Goal: Task Accomplishment & Management: Use online tool/utility

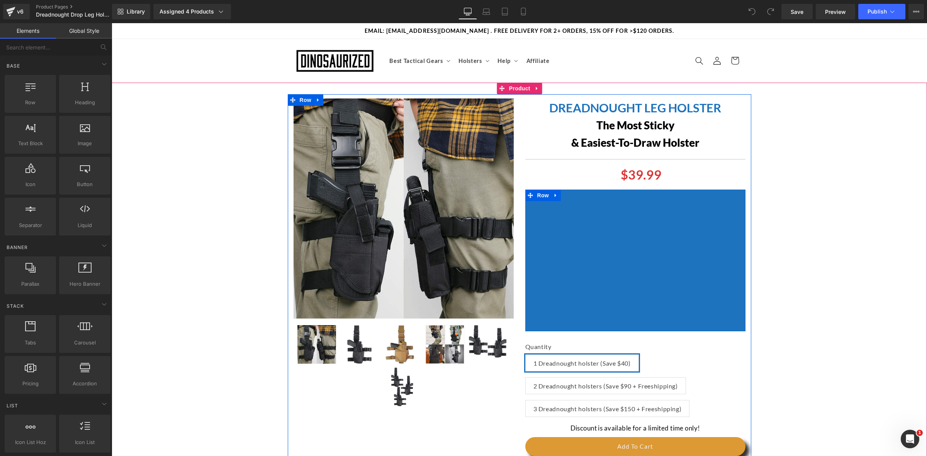
drag, startPoint x: 687, startPoint y: 198, endPoint x: 678, endPoint y: 201, distance: 8.9
click at [687, 198] on div "Youtube Row" at bounding box center [635, 261] width 220 height 142
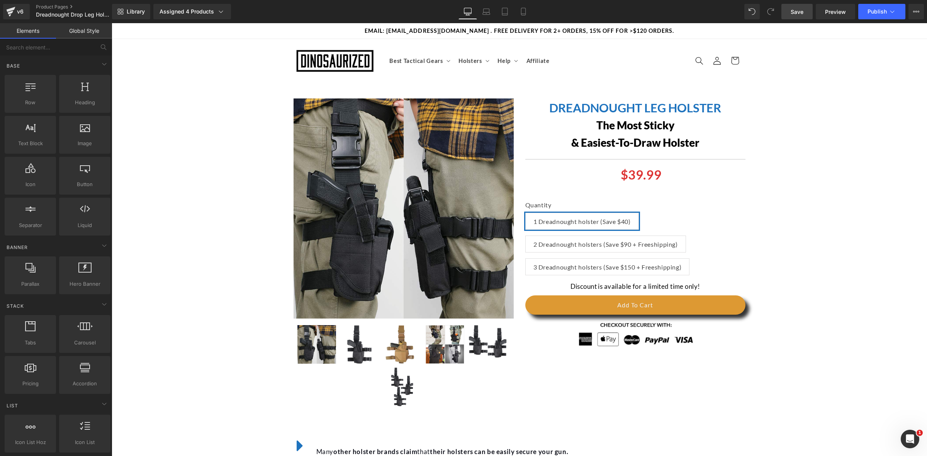
click at [799, 14] on span "Save" at bounding box center [796, 12] width 13 height 8
click at [912, 8] on button "View Live Page View with current Template Save Template to Library Schedule Pub…" at bounding box center [915, 11] width 15 height 15
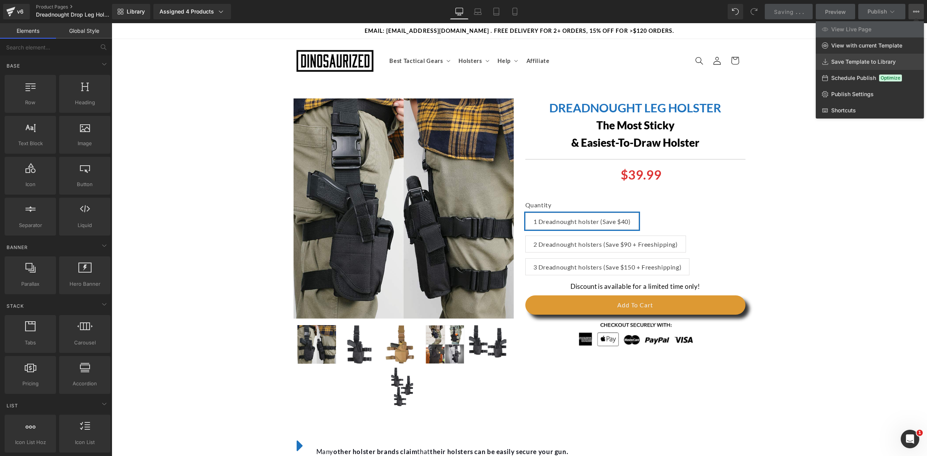
click at [885, 59] on span "Save Template to Library" at bounding box center [863, 61] width 64 height 7
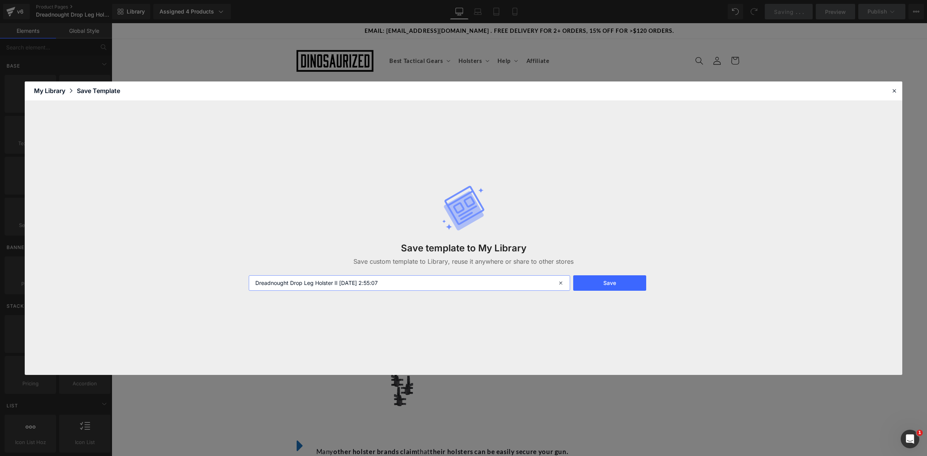
click at [419, 286] on input "Dreadnought Drop Leg Holster II [DATE] 2:55:07" at bounding box center [409, 282] width 321 height 15
click at [342, 281] on input "Dreadnought Drop Leg Holster II [DATE] 2:55:07" at bounding box center [409, 282] width 321 height 15
drag, startPoint x: 342, startPoint y: 281, endPoint x: 498, endPoint y: 290, distance: 156.3
click at [495, 290] on input "Dreadnought Drop Leg Holster II [DATE] 2:55:07" at bounding box center [409, 282] width 321 height 15
type input "Dreadnought Drop Leg Holster II"
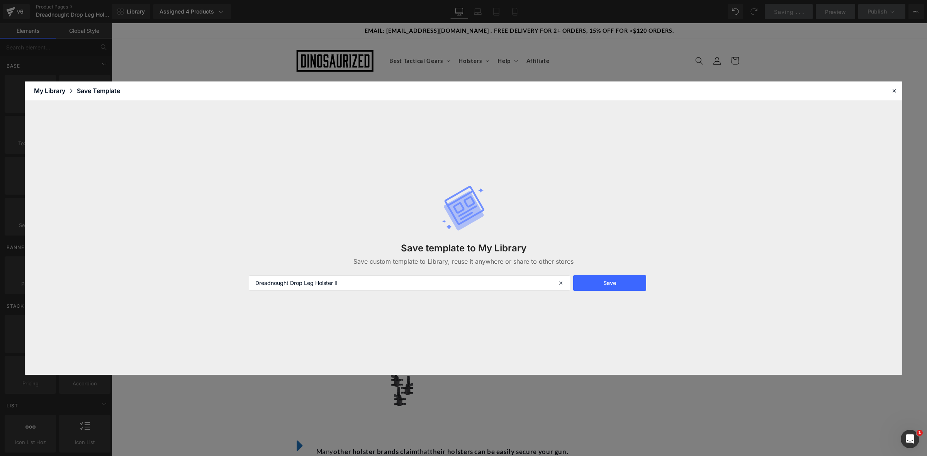
drag, startPoint x: 894, startPoint y: 88, endPoint x: 715, endPoint y: 14, distance: 193.4
click at [894, 88] on icon at bounding box center [893, 90] width 7 height 7
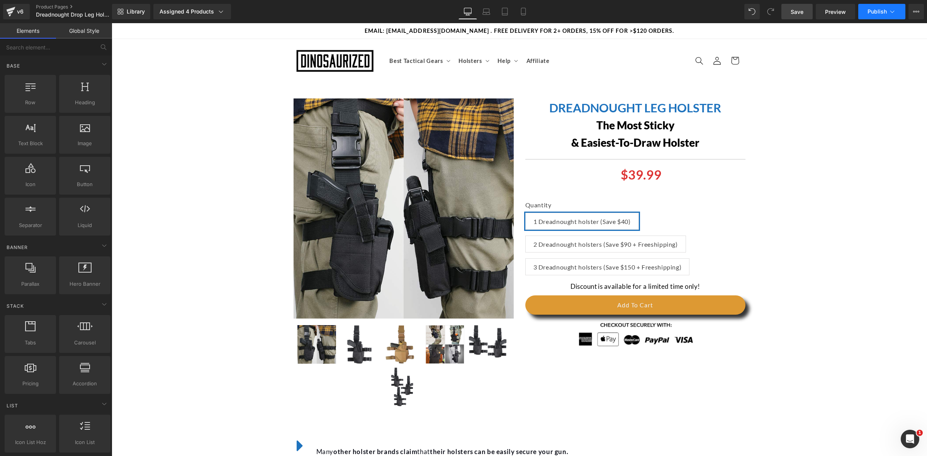
click at [875, 11] on span "Publish" at bounding box center [876, 11] width 19 height 6
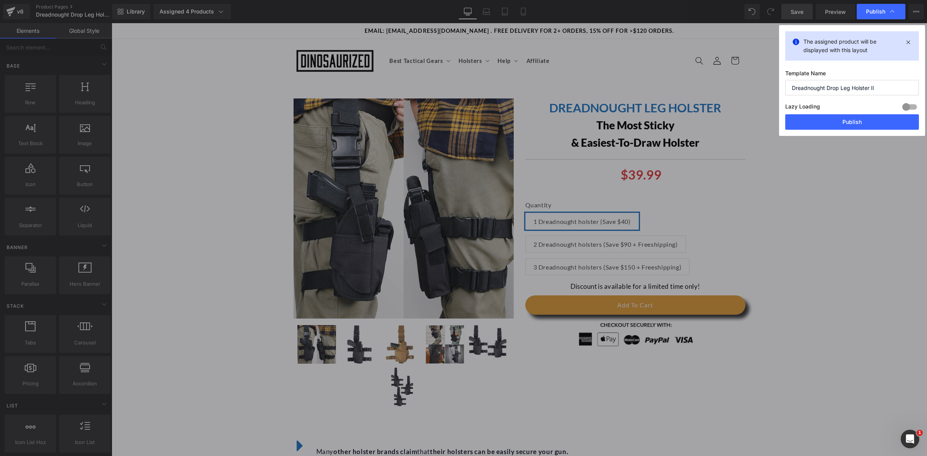
click at [913, 107] on div at bounding box center [909, 107] width 19 height 12
drag, startPoint x: 878, startPoint y: 122, endPoint x: 766, endPoint y: 98, distance: 114.7
click at [878, 122] on button "Publish" at bounding box center [852, 121] width 134 height 15
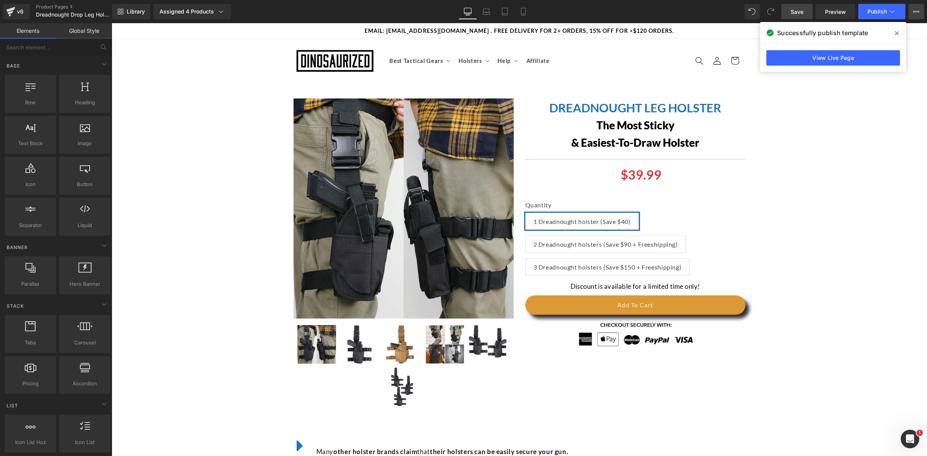
click at [920, 13] on button "View Live Page View with current Template Save Template to Library Schedule Pub…" at bounding box center [915, 11] width 15 height 15
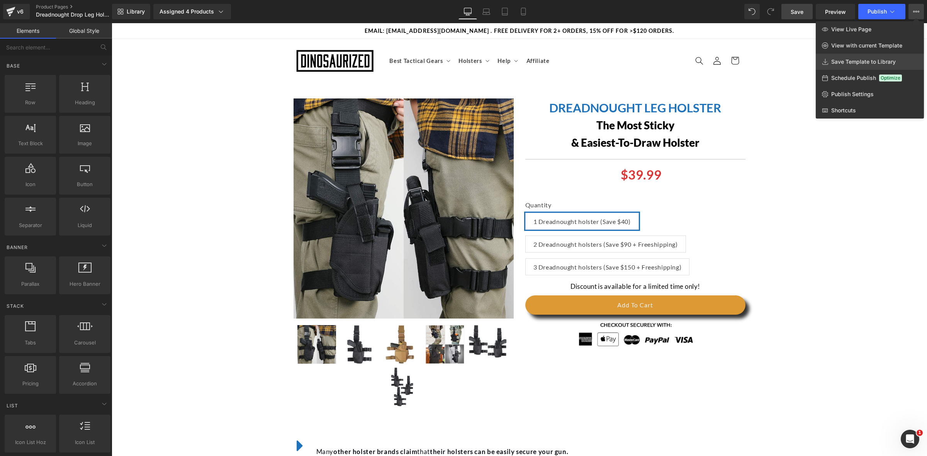
drag, startPoint x: 871, startPoint y: 64, endPoint x: 570, endPoint y: 84, distance: 301.8
click at [871, 64] on span "Save Template to Library" at bounding box center [863, 61] width 64 height 7
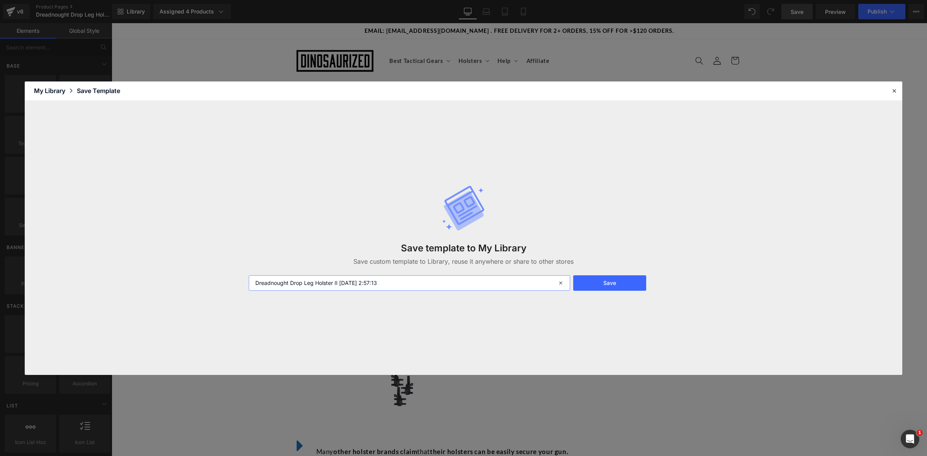
click at [334, 286] on input "Dreadnought Drop Leg Holster II [DATE] 2:57:13" at bounding box center [409, 282] width 321 height 15
drag, startPoint x: 334, startPoint y: 286, endPoint x: 480, endPoint y: 288, distance: 145.6
click at [477, 288] on input "Dreadnought Drop Leg Holster" at bounding box center [409, 282] width 321 height 15
type input "Dreadnought Drop Leg Holster"
click at [607, 287] on button "Save" at bounding box center [609, 282] width 73 height 15
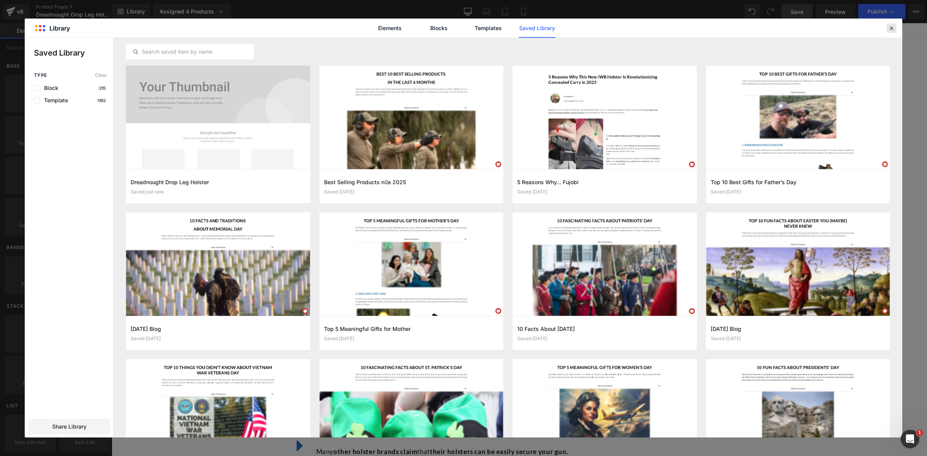
click at [893, 30] on icon at bounding box center [891, 28] width 7 height 7
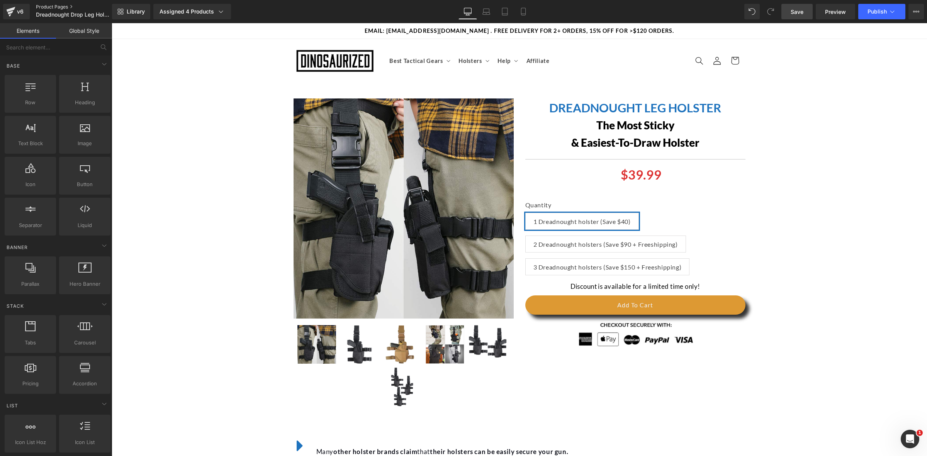
click at [66, 6] on link "Product Pages" at bounding box center [80, 7] width 89 height 6
